Goal: Check status: Check status

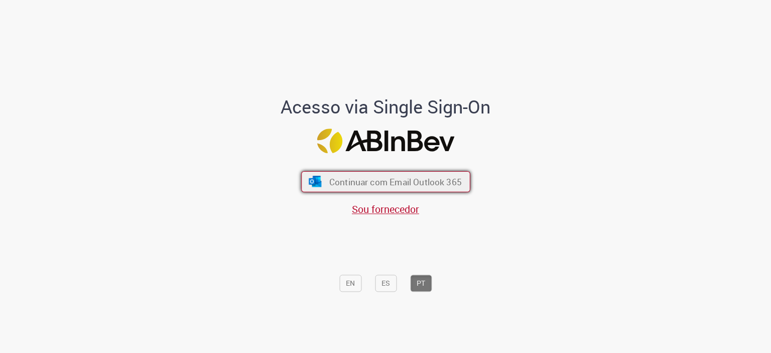
click at [390, 174] on button "Continuar com Email Outlook 365" at bounding box center [385, 181] width 169 height 21
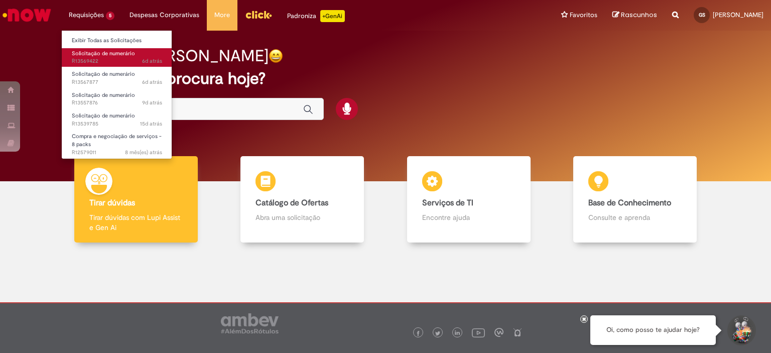
click at [107, 57] on link "Solicitação de numerário 6d atrás 6 dias atrás R13569422" at bounding box center [117, 57] width 110 height 19
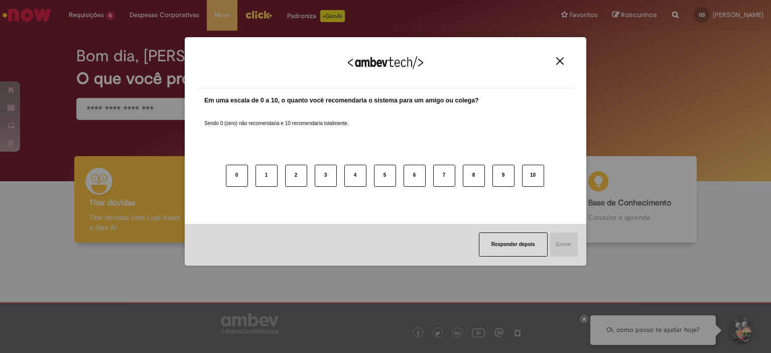
click at [558, 58] on img "Close" at bounding box center [560, 61] width 8 height 8
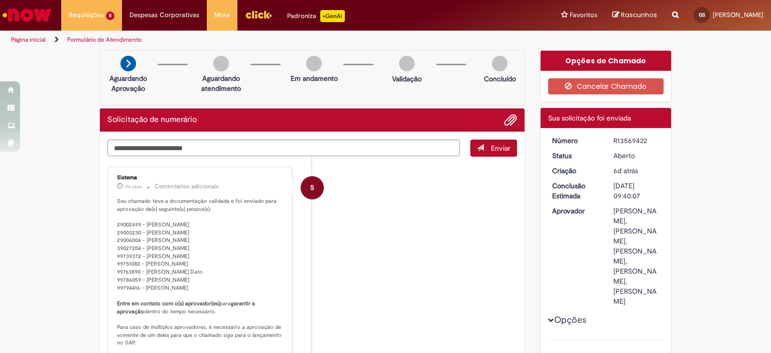
drag, startPoint x: 644, startPoint y: 138, endPoint x: 600, endPoint y: 140, distance: 43.7
click at [600, 135] on dl "Número R13569422 Status Aberto Criação 6d atrás 6 dias atrás Conclusão Estimada…" at bounding box center [605, 135] width 123 height 0
copy dl "Número R13569422"
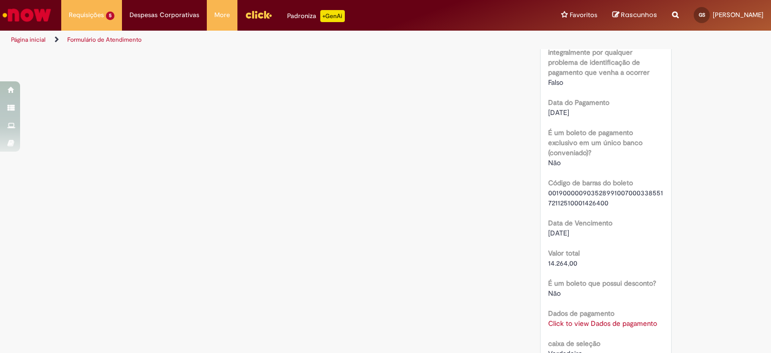
scroll to position [953, 0]
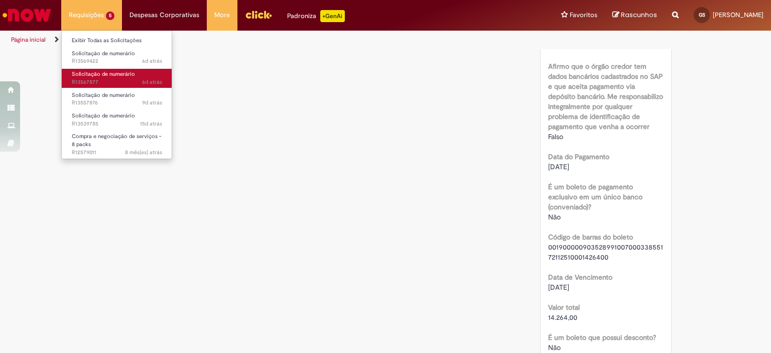
click at [97, 78] on span "6d atrás 6 dias atrás R13567877" at bounding box center [117, 82] width 90 height 8
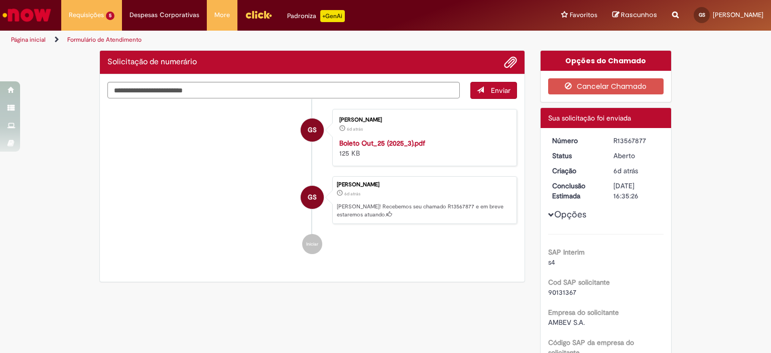
drag, startPoint x: 643, startPoint y: 139, endPoint x: 608, endPoint y: 140, distance: 35.6
click at [608, 140] on dd "R13567877" at bounding box center [637, 140] width 62 height 10
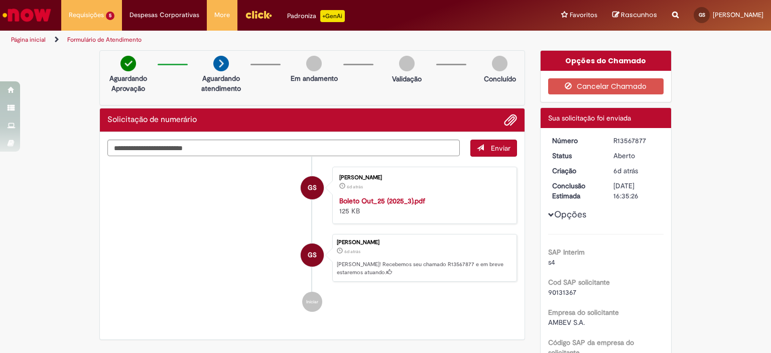
copy div "R13567877"
click at [617, 136] on div "R13567877" at bounding box center [636, 140] width 47 height 10
click at [616, 136] on div "R13567877" at bounding box center [636, 140] width 47 height 10
copy div "R13567877"
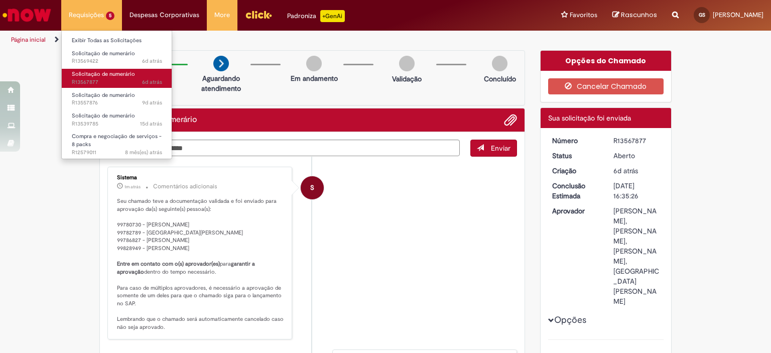
click at [127, 80] on span "6d atrás 6 dias atrás R13567877" at bounding box center [117, 82] width 90 height 8
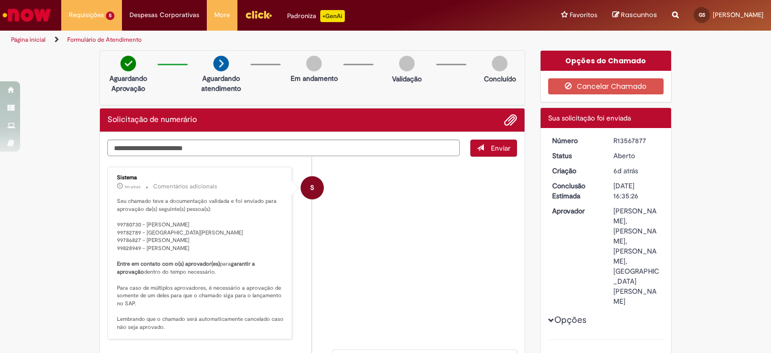
click at [630, 138] on div "R13567877" at bounding box center [636, 140] width 47 height 10
copy div "R13567877"
